Goal: Use online tool/utility: Utilize a website feature to perform a specific function

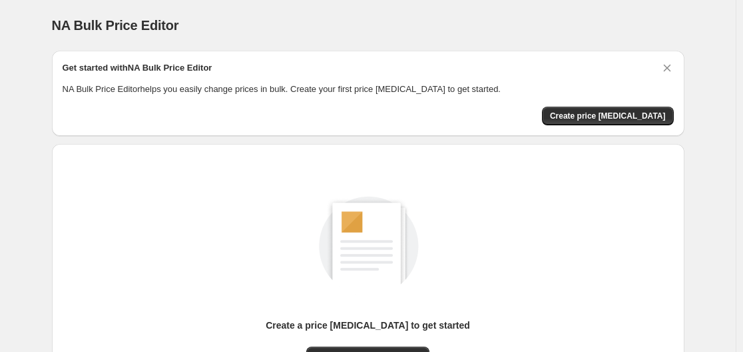
scroll to position [147, 0]
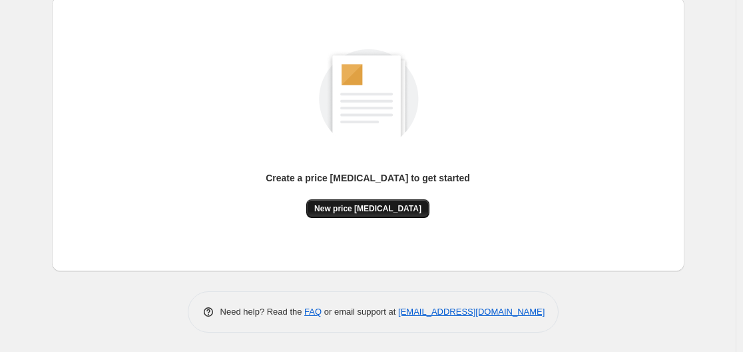
click at [381, 208] on span "New price [MEDICAL_DATA]" at bounding box center [367, 208] width 107 height 11
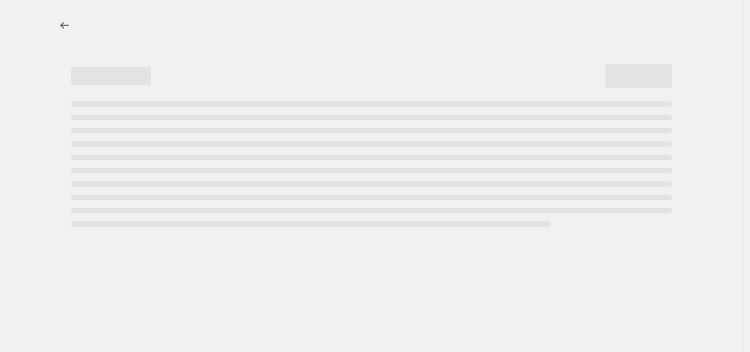
select select "percentage"
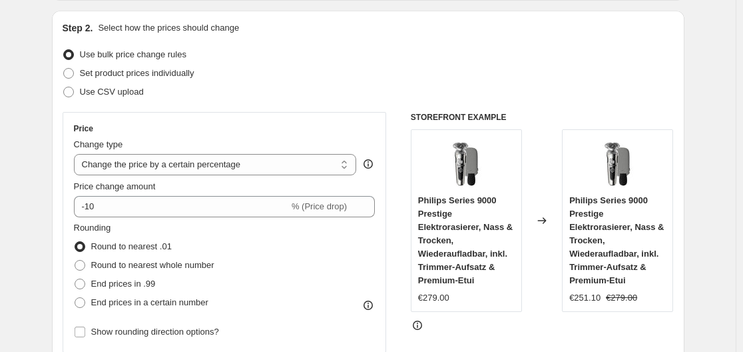
scroll to position [266, 0]
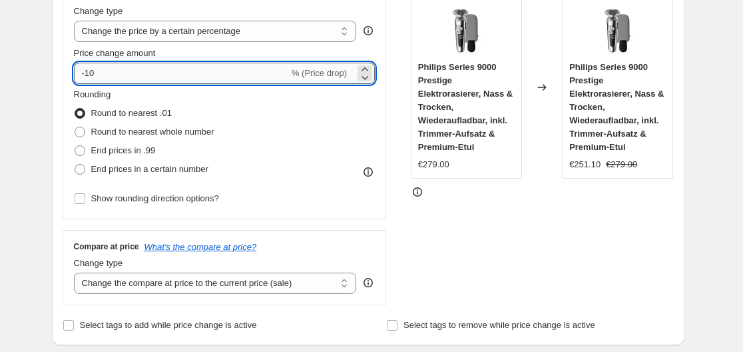
drag, startPoint x: 102, startPoint y: 75, endPoint x: 90, endPoint y: 77, distance: 12.1
click at [90, 77] on input "-10" at bounding box center [181, 73] width 215 height 21
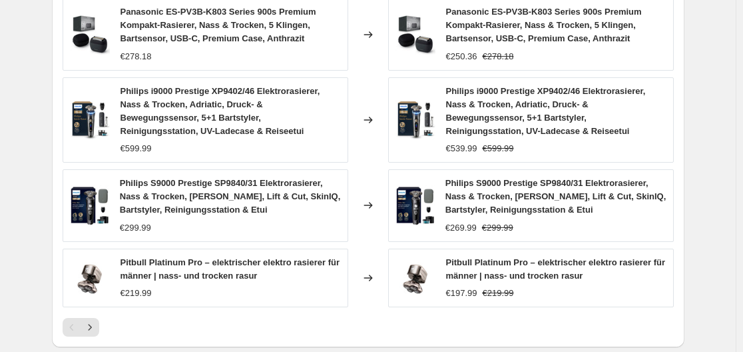
scroll to position [1068, 0]
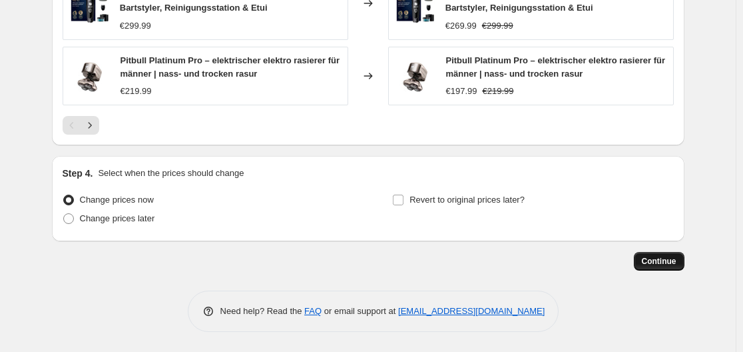
type input "-30"
click at [663, 259] on span "Continue" at bounding box center [659, 261] width 35 height 11
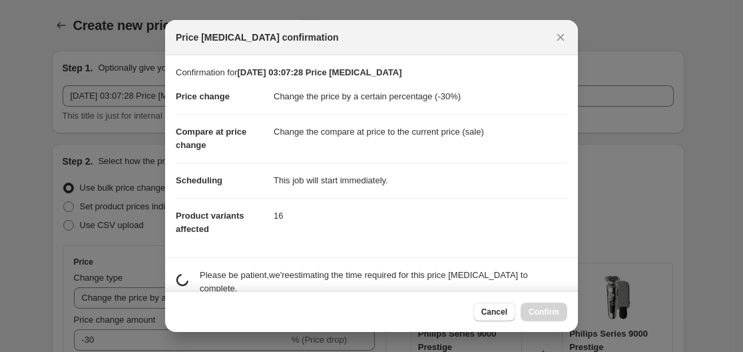
scroll to position [0, 0]
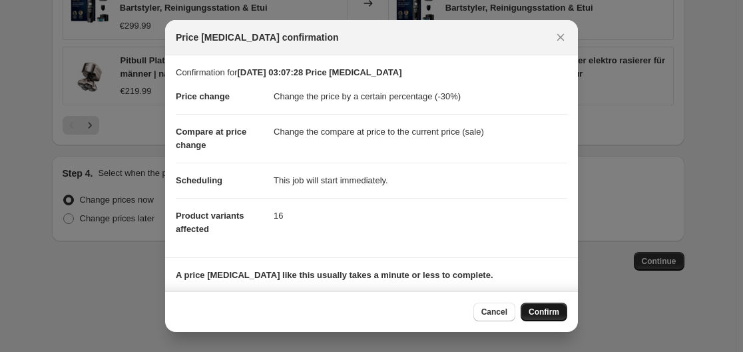
click at [547, 312] on span "Confirm" at bounding box center [544, 311] width 31 height 11
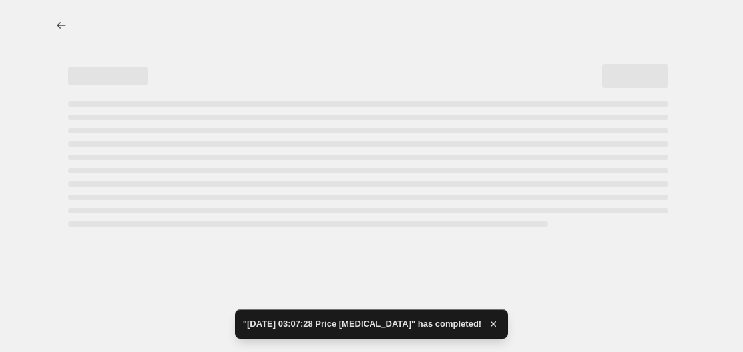
select select "percentage"
